Goal: Navigation & Orientation: Find specific page/section

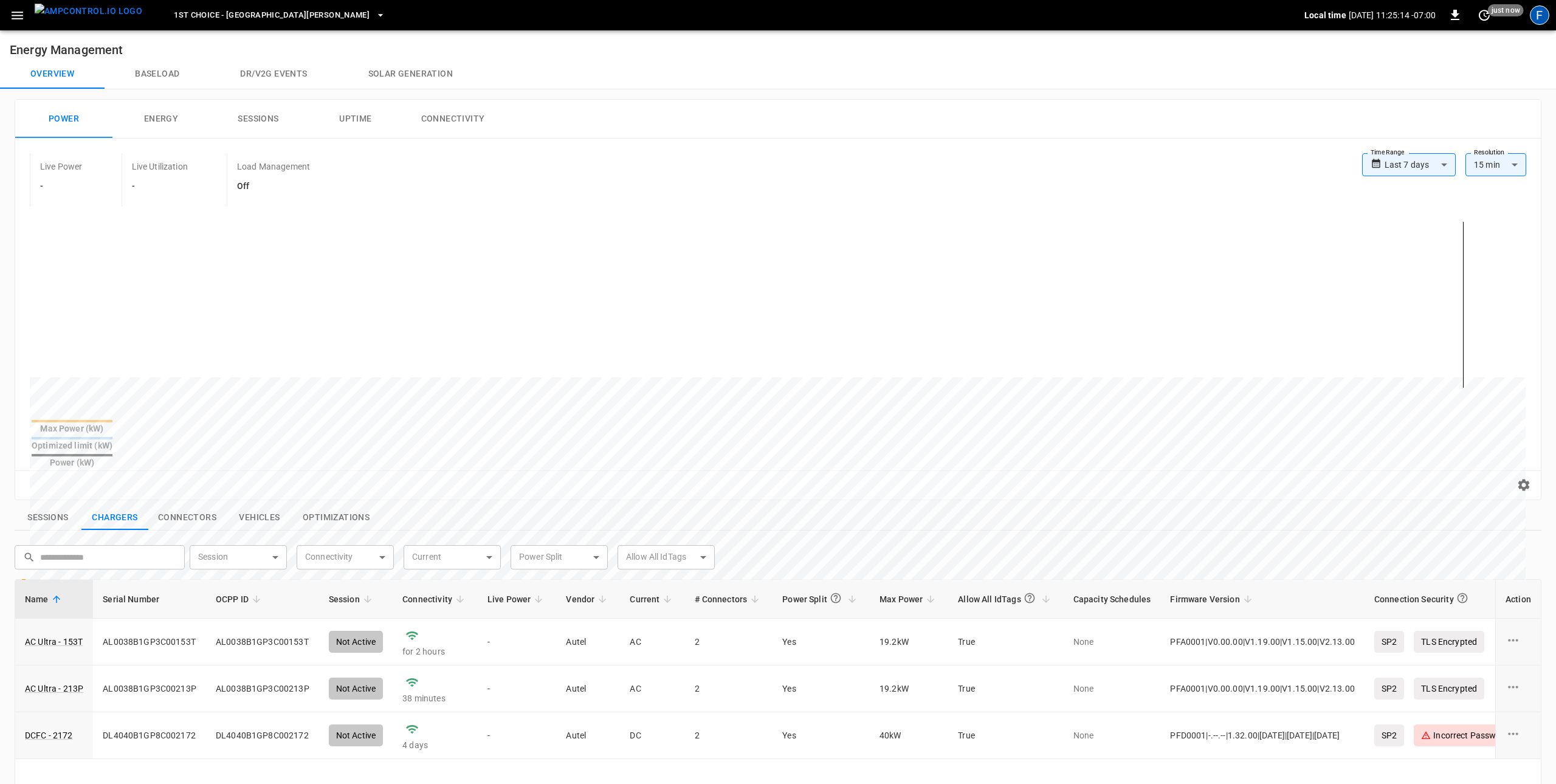
click at [1538, 15] on div "F" at bounding box center [1540, 15] width 20 height 19
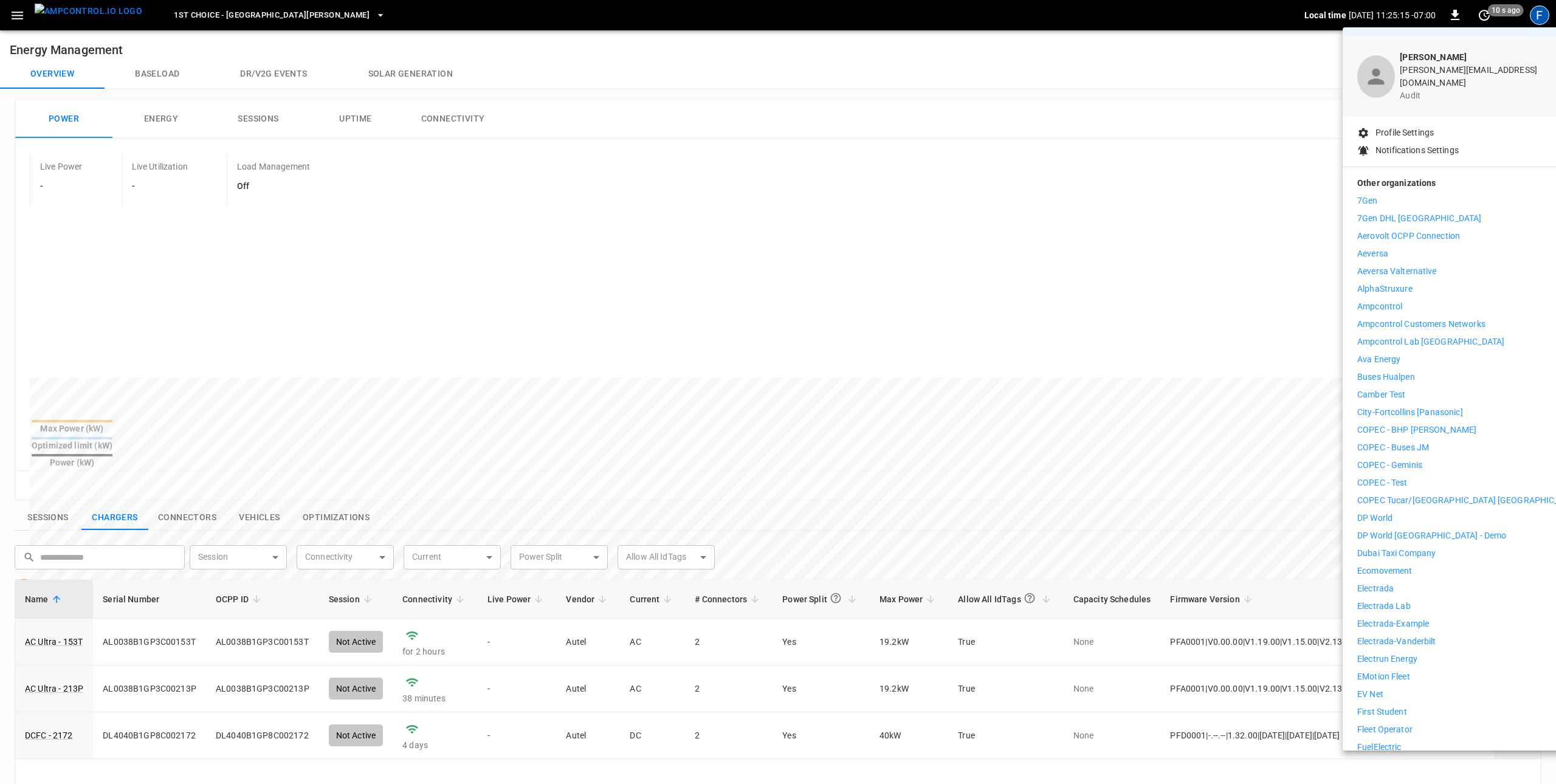
scroll to position [47, 0]
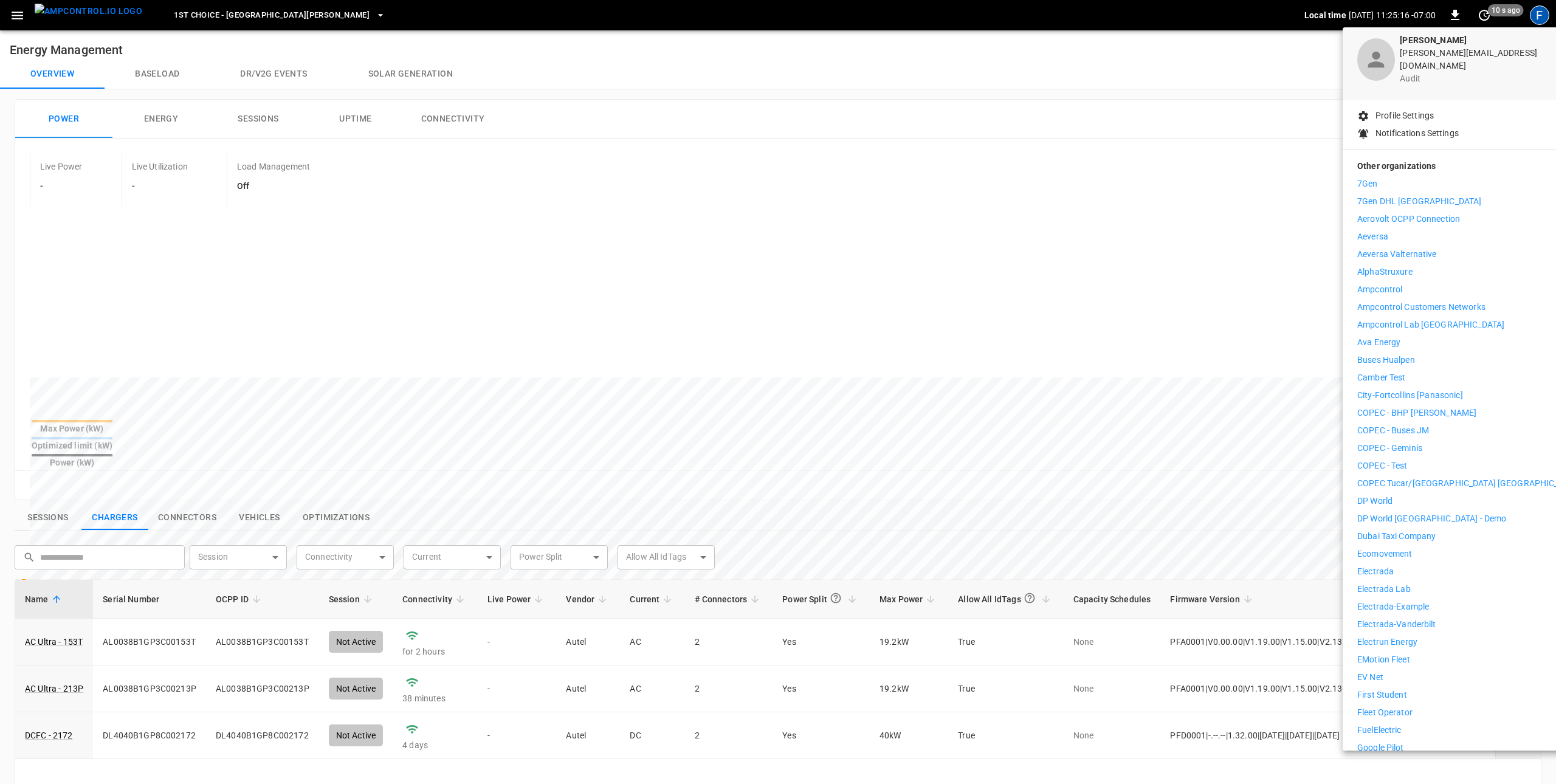
click at [1398, 689] on p "First Student" at bounding box center [1382, 695] width 50 height 13
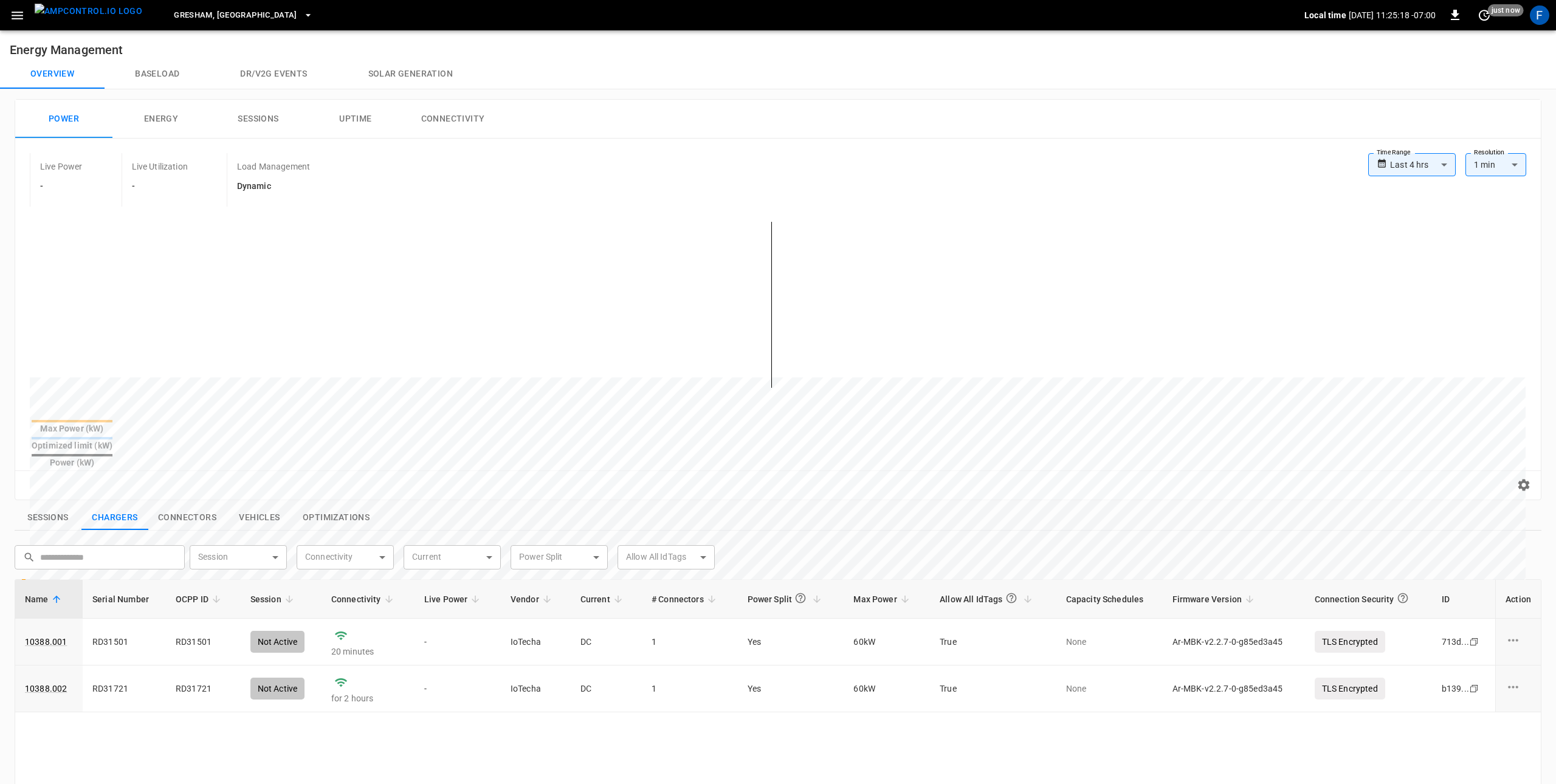
click at [17, 24] on button "button" at bounding box center [17, 15] width 25 height 23
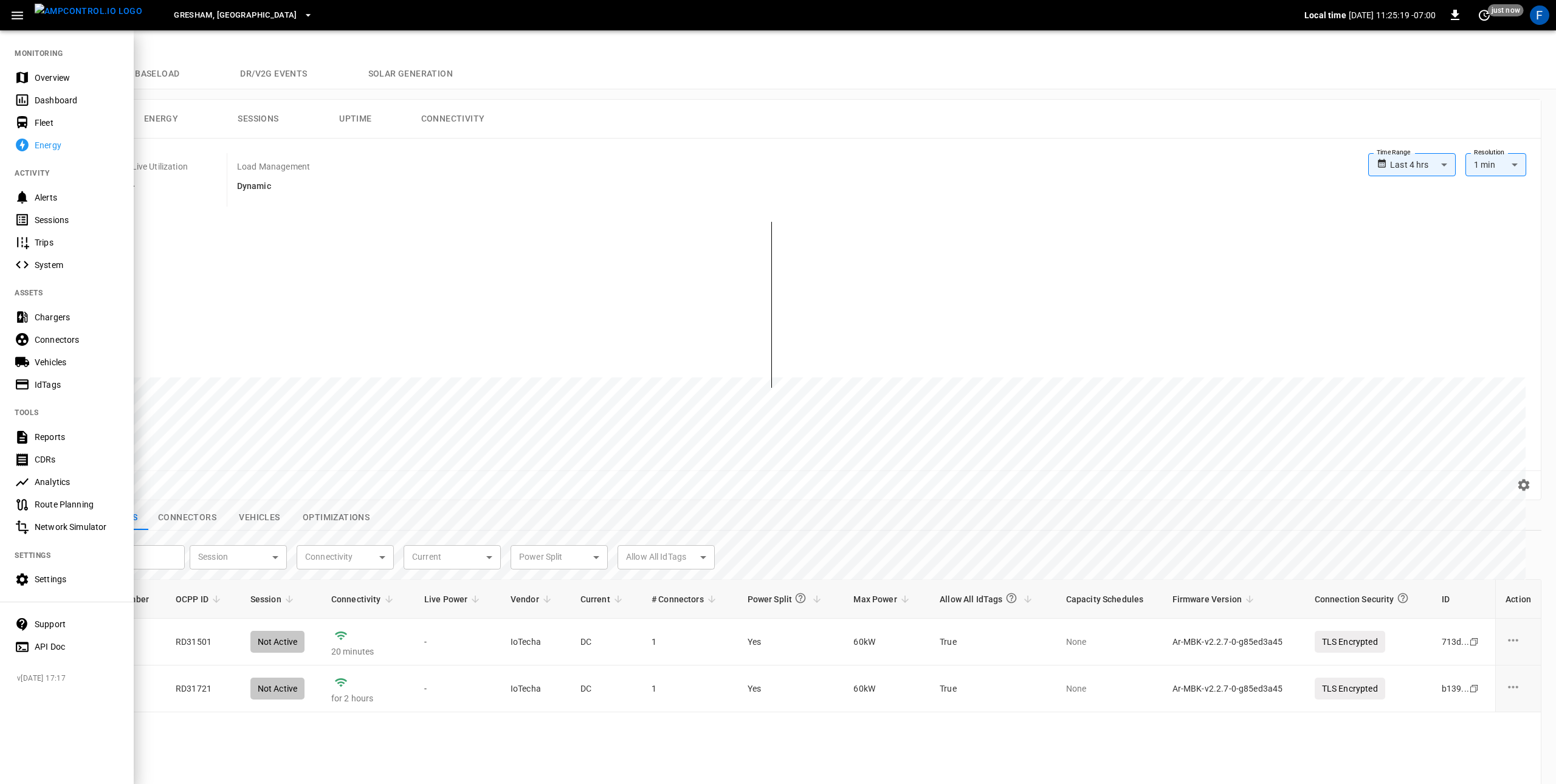
click at [69, 577] on div "Settings" at bounding box center [77, 578] width 85 height 12
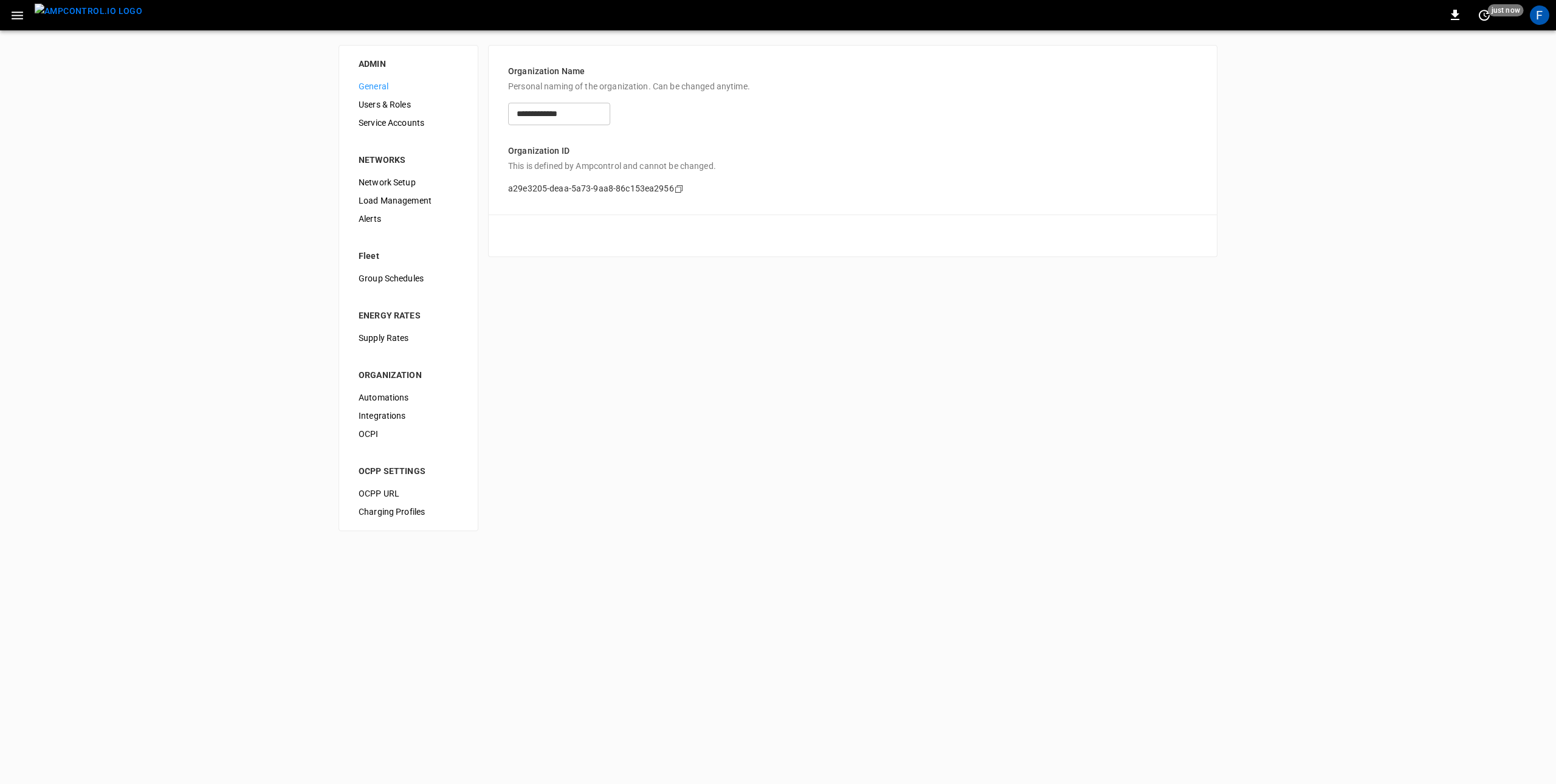
click at [398, 418] on span "Integrations" at bounding box center [408, 416] width 100 height 13
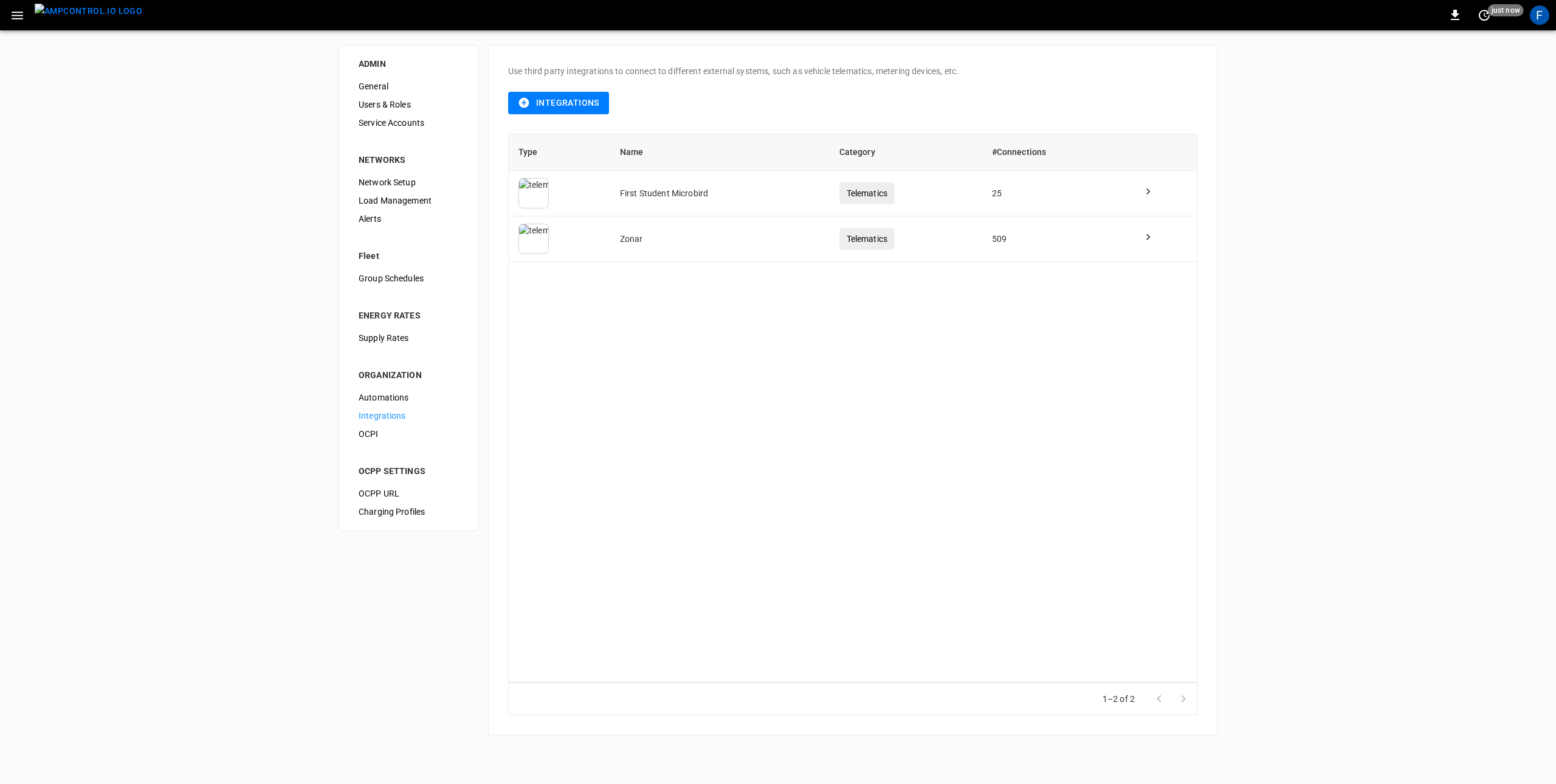
click at [25, 18] on button "button" at bounding box center [17, 15] width 25 height 23
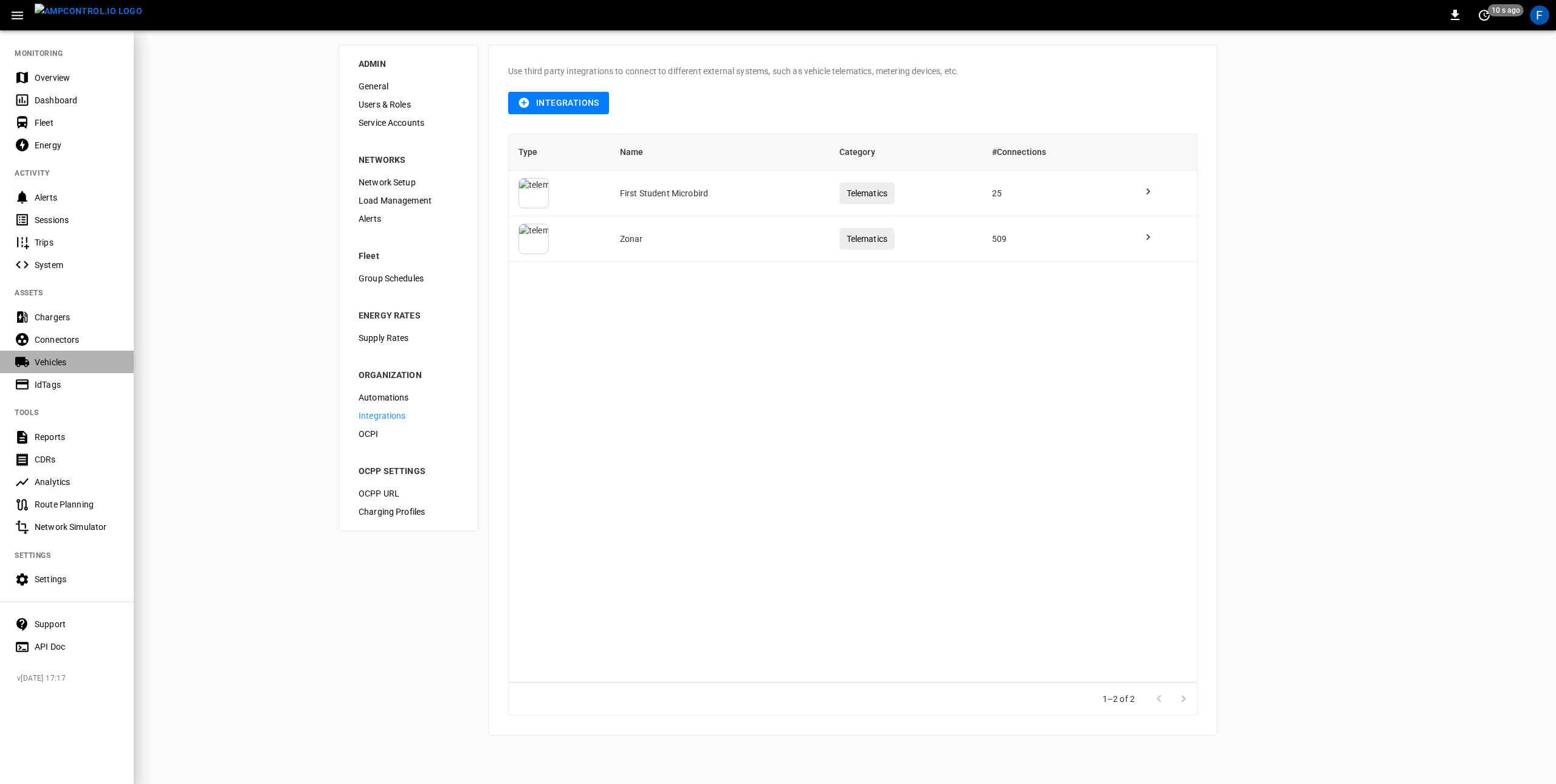
click at [72, 367] on div "Vehicles" at bounding box center [77, 362] width 85 height 12
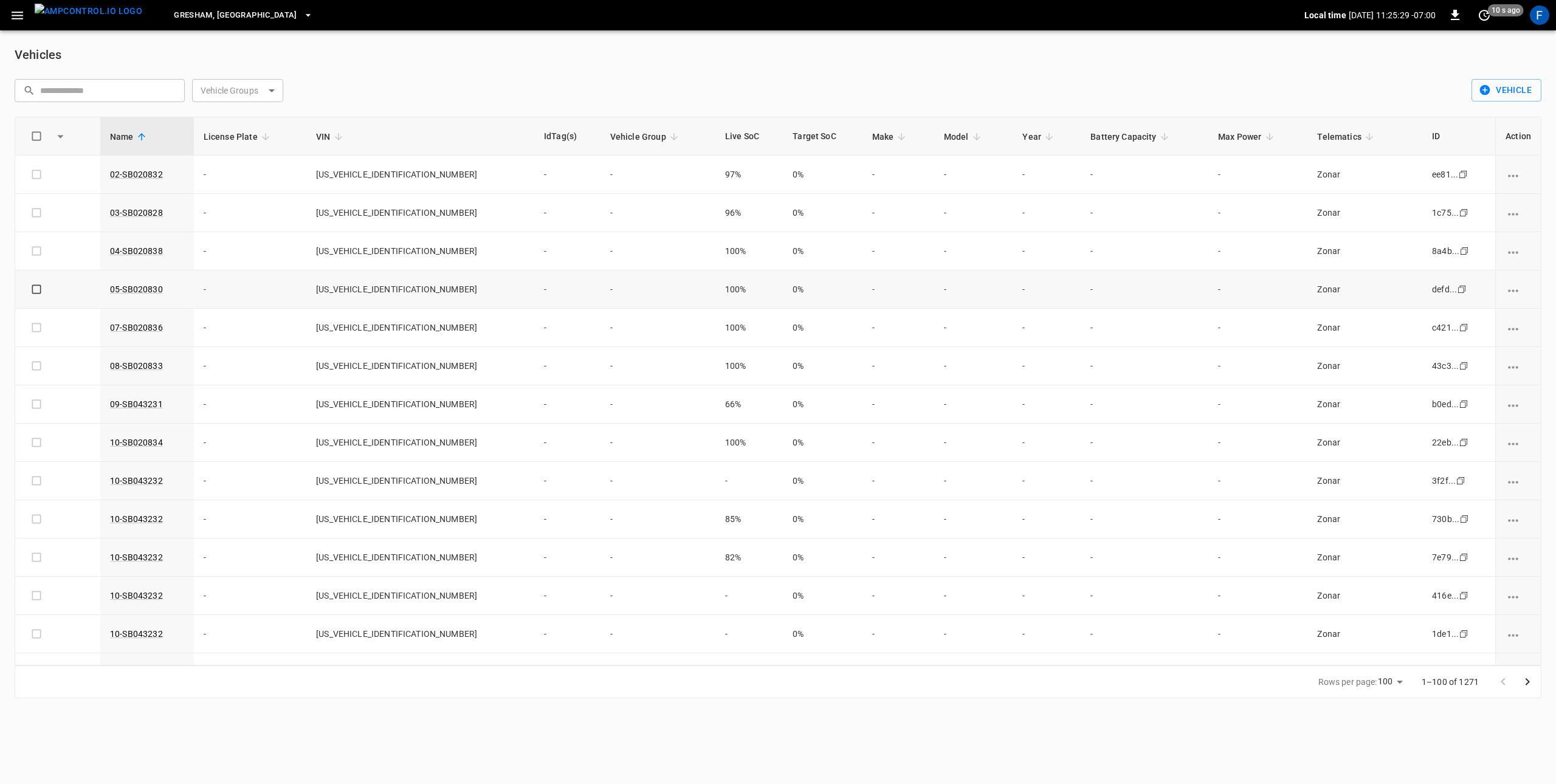
scroll to position [13, 0]
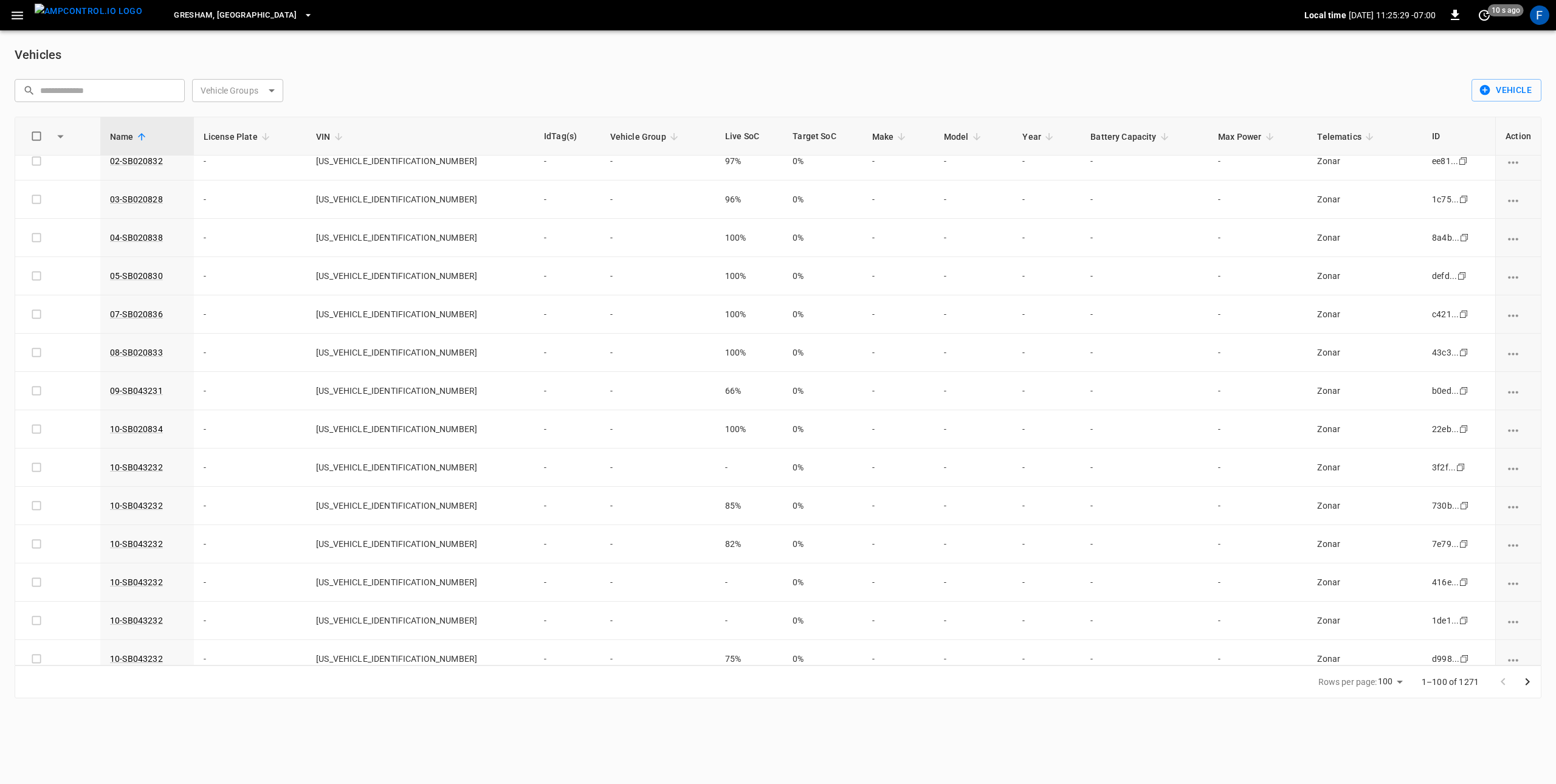
click at [1342, 136] on span "Telematics" at bounding box center [1347, 136] width 60 height 15
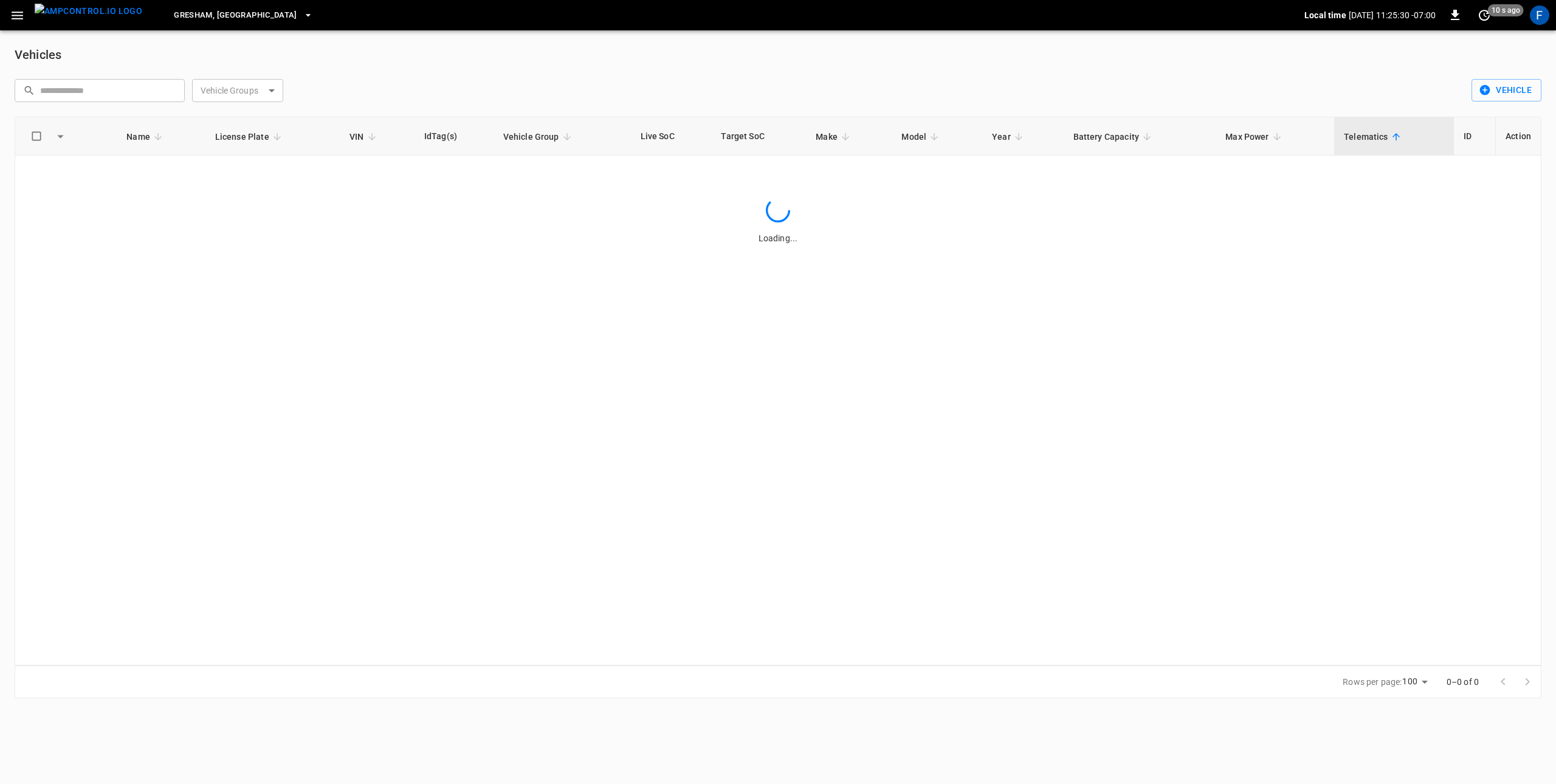
scroll to position [0, 0]
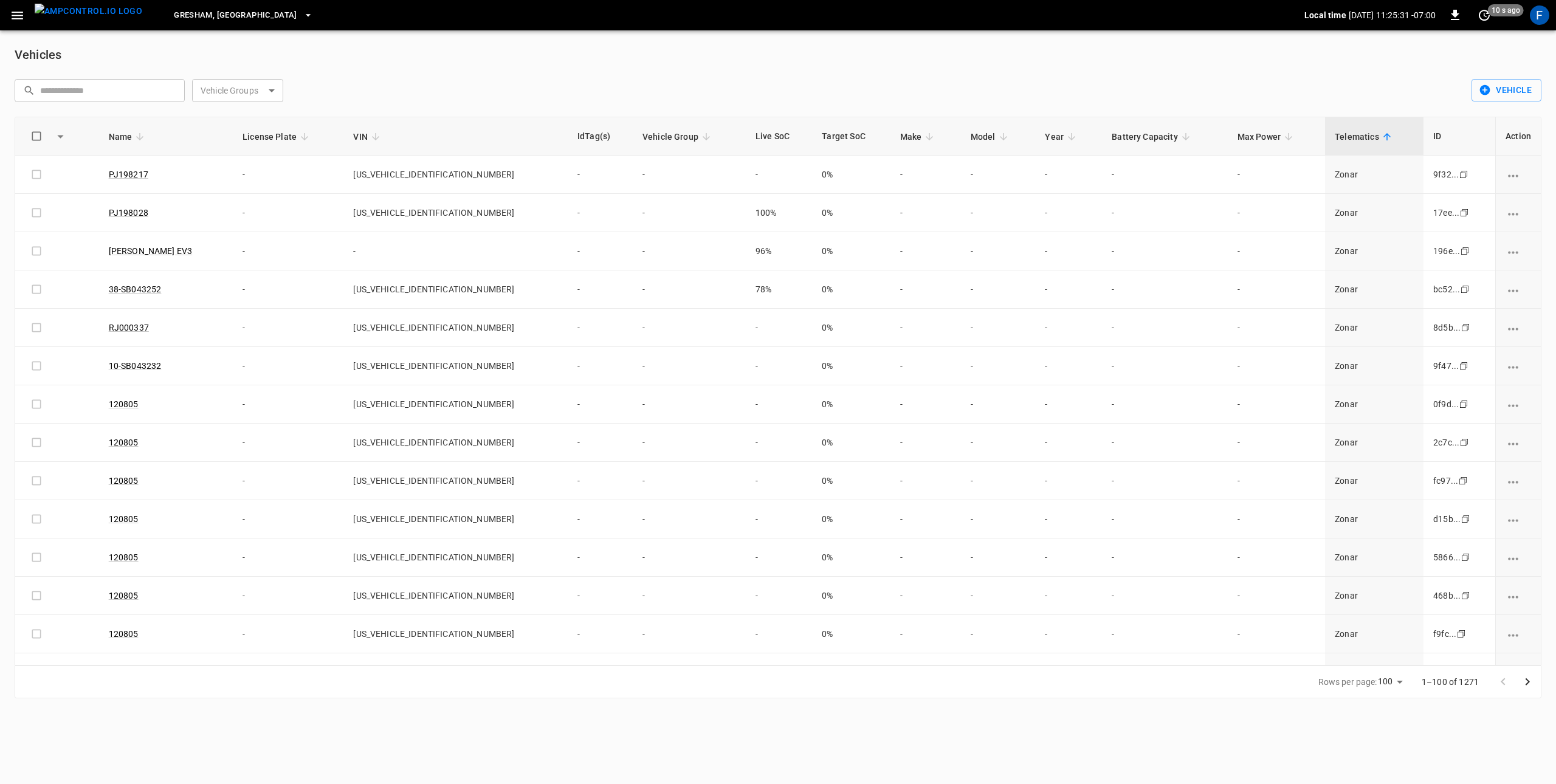
click at [1365, 139] on span "Telematics" at bounding box center [1365, 136] width 60 height 15
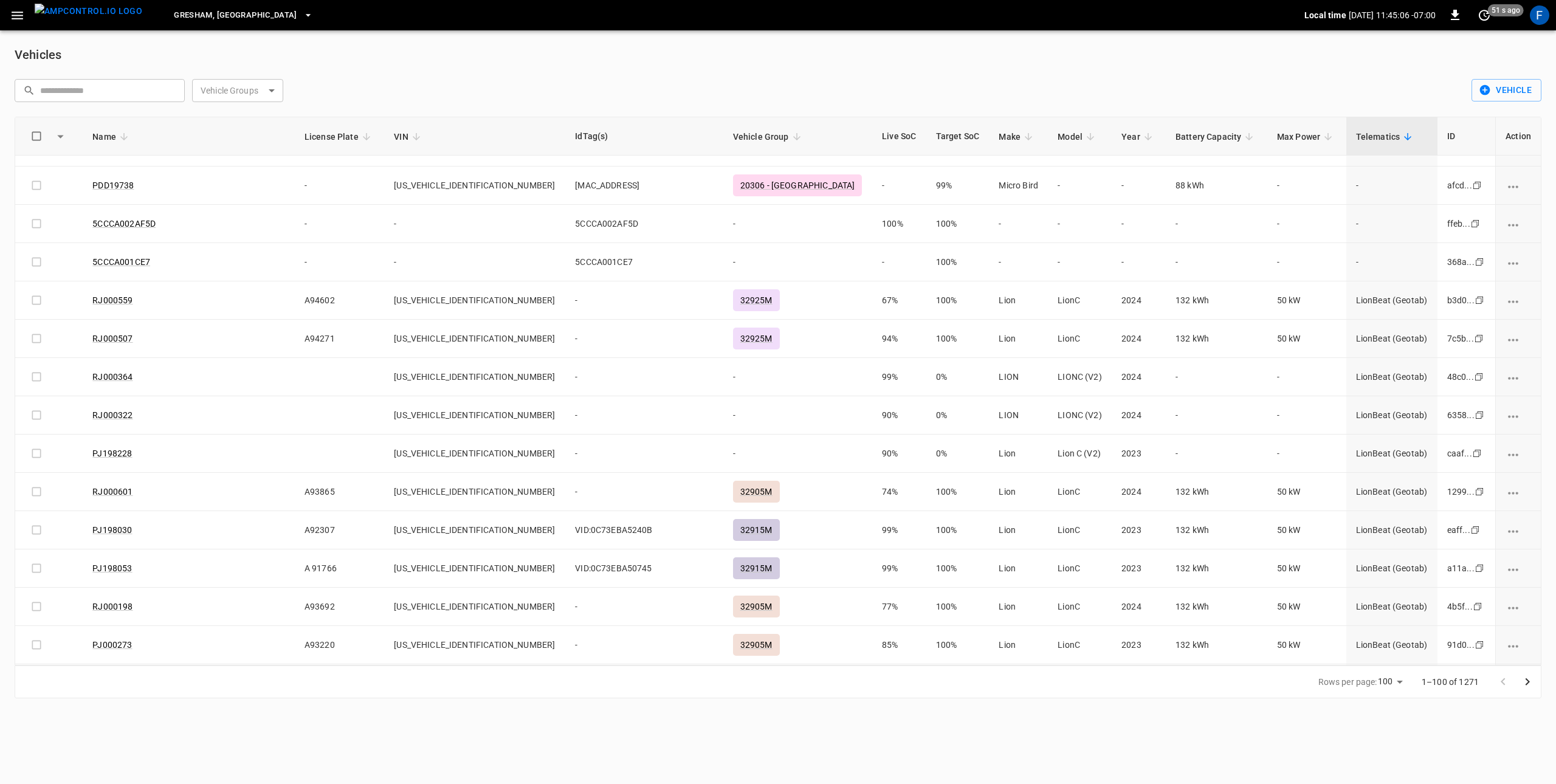
scroll to position [1445, 0]
click at [105, 11] on img "menu" at bounding box center [89, 11] width 107 height 15
